Goal: Browse casually: Explore the website without a specific task or goal

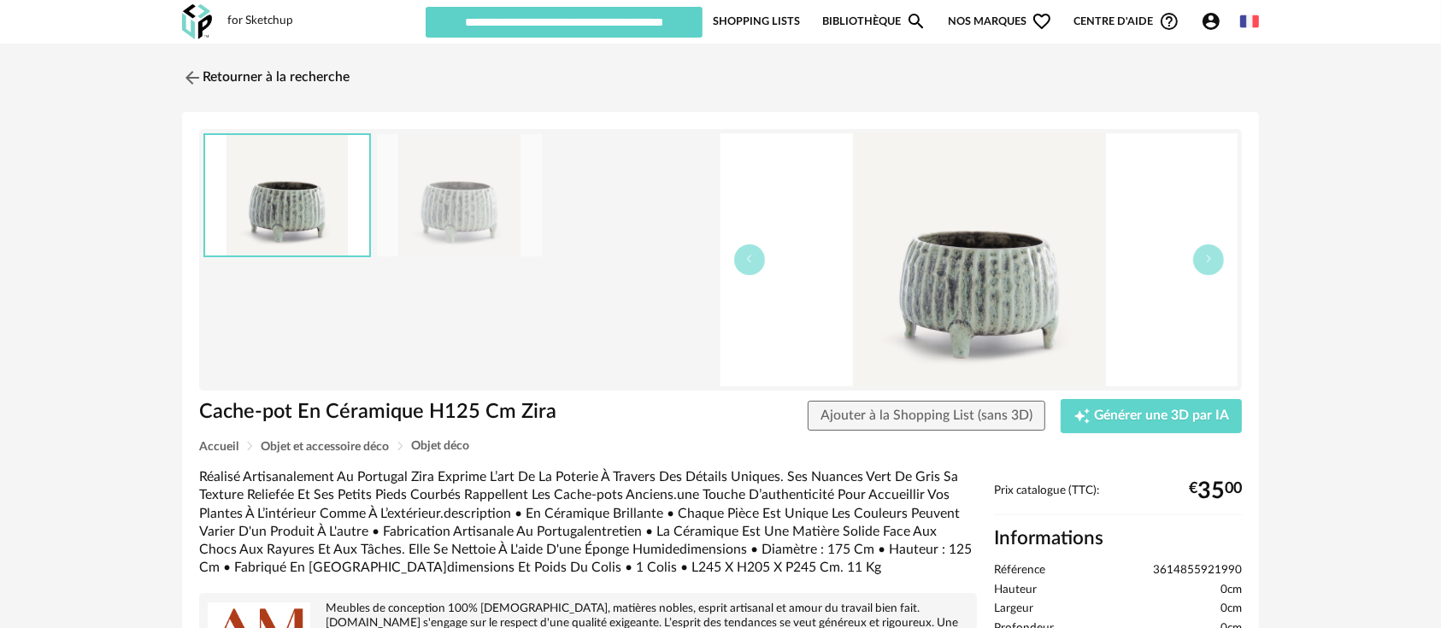
click at [1005, 301] on img at bounding box center [979, 259] width 517 height 253
click at [438, 164] on img at bounding box center [460, 195] width 166 height 122
